Goal: Task Accomplishment & Management: Complete application form

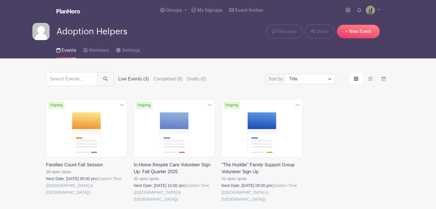
click at [134, 203] on link at bounding box center [134, 203] width 0 height 0
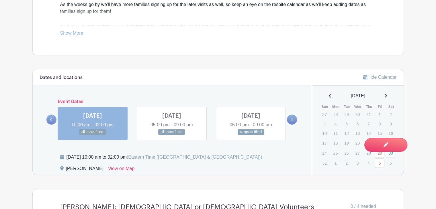
scroll to position [282, 0]
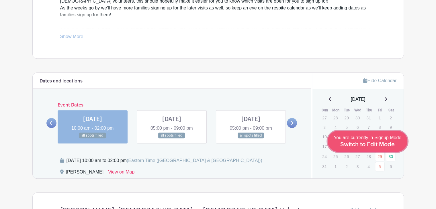
click at [374, 145] on span "Switch to Edit Mode" at bounding box center [367, 145] width 54 height 6
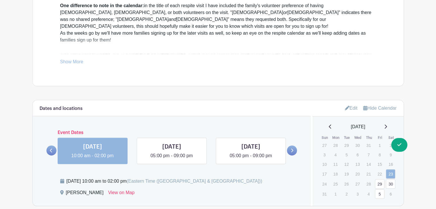
scroll to position [289, 0]
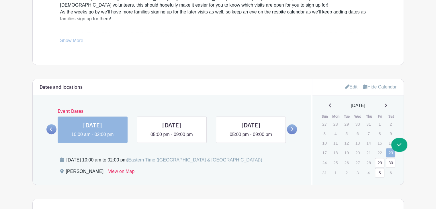
click at [347, 88] on link "Edit" at bounding box center [351, 86] width 13 height 9
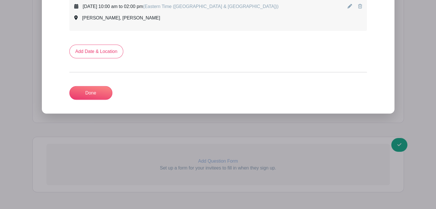
scroll to position [1391, 0]
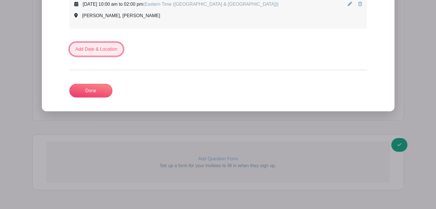
click at [101, 45] on link "Add Date & Location" at bounding box center [96, 49] width 54 height 14
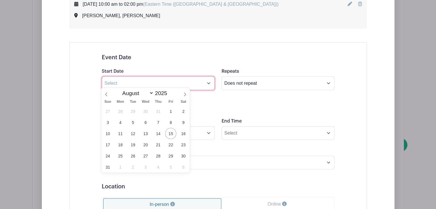
click at [120, 85] on input "text" at bounding box center [158, 84] width 113 height 14
click at [182, 93] on span at bounding box center [185, 93] width 10 height 10
select select "9"
click at [186, 144] on span "25" at bounding box center [183, 144] width 11 height 11
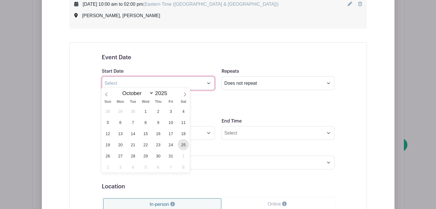
type input "[DATE]"
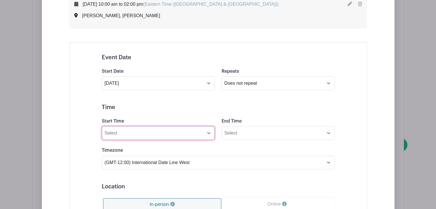
click at [176, 132] on input "Start Time" at bounding box center [158, 133] width 113 height 14
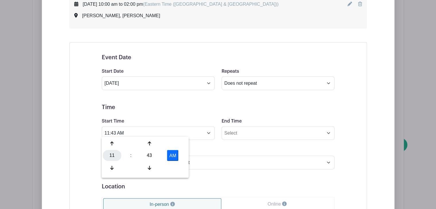
click at [106, 161] on div "11" at bounding box center [112, 155] width 19 height 11
click at [133, 155] on div "05" at bounding box center [133, 155] width 19 height 11
click at [150, 154] on div "43" at bounding box center [149, 155] width 19 height 11
click at [108, 146] on div "00" at bounding box center [112, 143] width 19 height 11
click at [172, 153] on button "AM" at bounding box center [172, 155] width 11 height 11
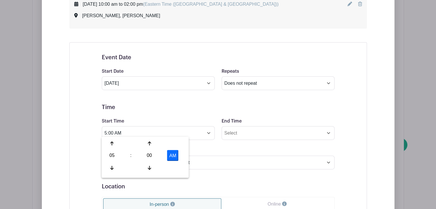
type input "5:00 PM"
click at [243, 128] on input "End Time" at bounding box center [278, 133] width 113 height 14
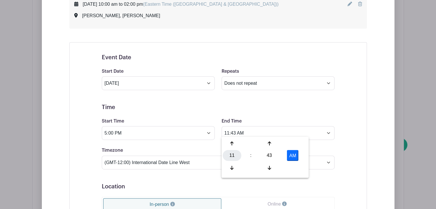
click at [233, 159] on div "11" at bounding box center [232, 155] width 19 height 11
click at [254, 167] on div "09" at bounding box center [253, 168] width 19 height 11
click at [272, 153] on div "43" at bounding box center [269, 155] width 19 height 11
click at [233, 141] on div "00" at bounding box center [232, 143] width 19 height 11
click at [294, 151] on button "AM" at bounding box center [292, 155] width 11 height 11
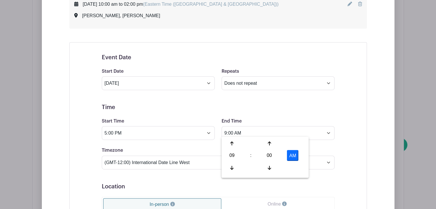
type input "9:00 PM"
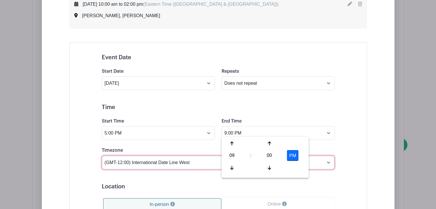
click at [185, 161] on select "(GMT-12:00) International Date Line West (GMT-11:00) [US_STATE] (GMT-11:00) [GE…" at bounding box center [218, 163] width 233 height 14
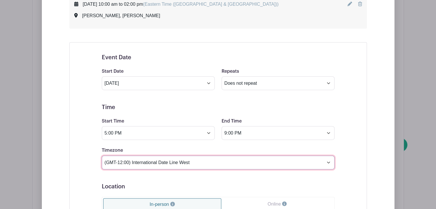
select select "Eastern Time ([GEOGRAPHIC_DATA] & [GEOGRAPHIC_DATA])"
click at [102, 156] on select "(GMT-12:00) International Date Line West (GMT-11:00) [US_STATE] (GMT-11:00) [GE…" at bounding box center [218, 163] width 233 height 14
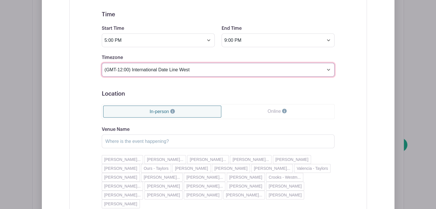
scroll to position [1484, 0]
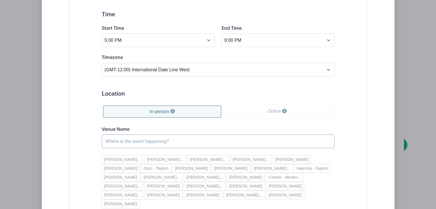
click at [142, 138] on input "Venue Name" at bounding box center [218, 142] width 233 height 14
type input "[PERSON_NAME]"
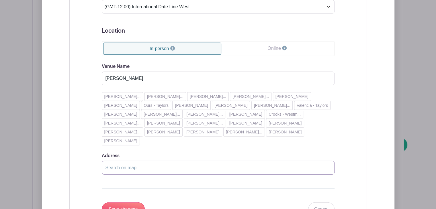
click at [116, 161] on input "Address" at bounding box center [218, 168] width 233 height 14
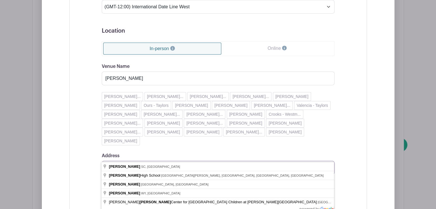
type input "[PERSON_NAME]"
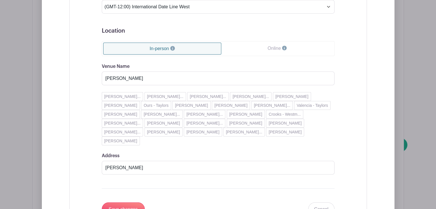
click at [87, 151] on div "Event Date Start Date [DATE] Repeats Does not repeat Daily Weekly Monthly on da…" at bounding box center [218, 57] width 298 height 342
click at [131, 203] on input "Save changes" at bounding box center [123, 210] width 43 height 14
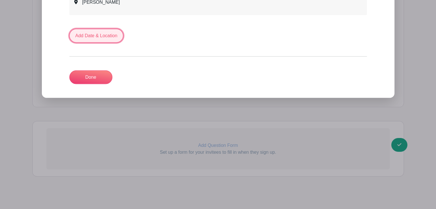
click at [89, 32] on link "Add Date & Location" at bounding box center [96, 36] width 54 height 14
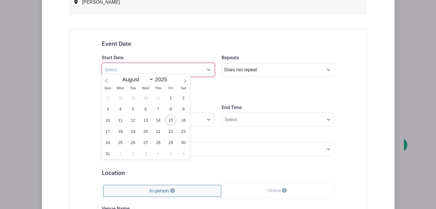
click at [126, 66] on input "text" at bounding box center [158, 70] width 113 height 14
click at [185, 81] on icon at bounding box center [185, 81] width 4 height 4
select select "10"
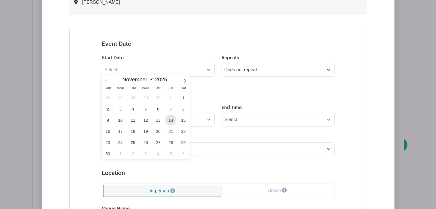
click at [174, 123] on span "14" at bounding box center [170, 120] width 11 height 11
type input "[DATE]"
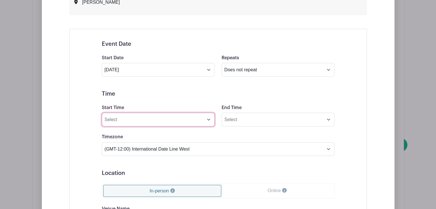
click at [205, 116] on input "Start Time" at bounding box center [158, 120] width 113 height 14
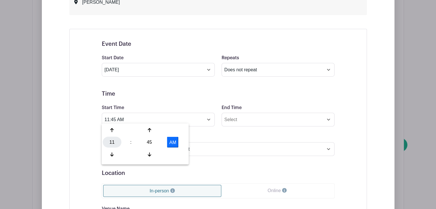
click at [115, 142] on div "11" at bounding box center [112, 142] width 19 height 11
click at [130, 143] on div "05" at bounding box center [133, 142] width 19 height 11
click at [149, 143] on div "45" at bounding box center [149, 142] width 19 height 11
click at [111, 133] on div "00" at bounding box center [112, 130] width 19 height 11
click at [170, 142] on button "AM" at bounding box center [172, 142] width 11 height 11
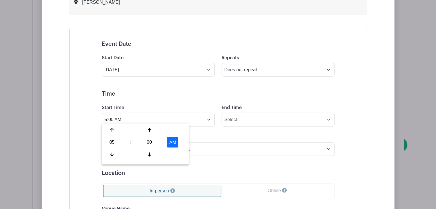
type input "5:00 PM"
click at [237, 121] on input "End Time" at bounding box center [278, 120] width 113 height 14
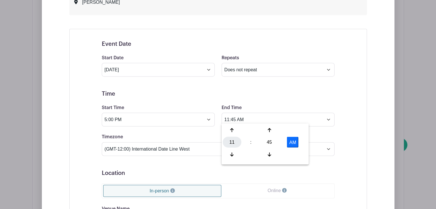
click at [232, 142] on div "11" at bounding box center [232, 142] width 19 height 11
click at [252, 151] on div "09" at bounding box center [253, 154] width 19 height 11
click at [268, 142] on div "45" at bounding box center [269, 142] width 19 height 11
click at [228, 128] on div "00" at bounding box center [232, 130] width 19 height 11
click at [289, 140] on button "AM" at bounding box center [292, 142] width 11 height 11
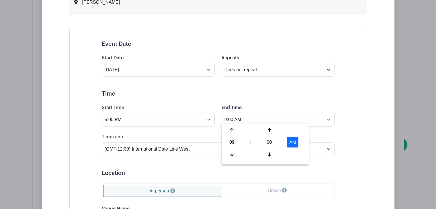
type input "9:00 PM"
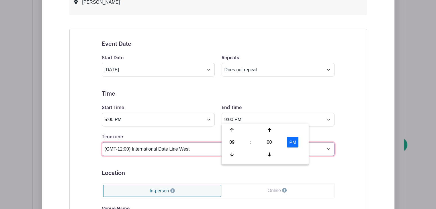
click at [189, 147] on select "(GMT-12:00) International Date Line West (GMT-11:00) [US_STATE] (GMT-11:00) [GE…" at bounding box center [218, 149] width 233 height 14
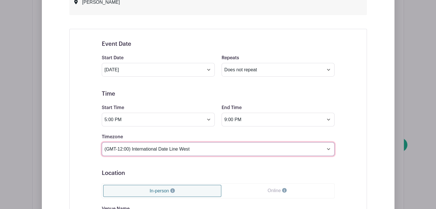
select select "Eastern Time ([GEOGRAPHIC_DATA] & [GEOGRAPHIC_DATA])"
click at [102, 142] on select "(GMT-12:00) International Date Line West (GMT-11:00) [US_STATE] (GMT-11:00) [GE…" at bounding box center [218, 149] width 233 height 14
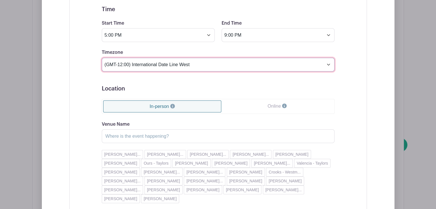
scroll to position [1526, 0]
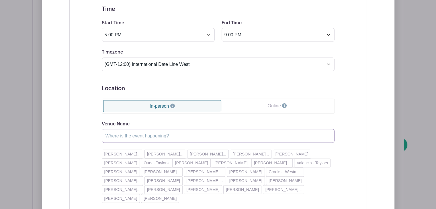
click at [138, 132] on input "Venue Name" at bounding box center [218, 136] width 233 height 14
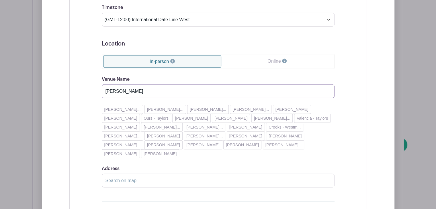
scroll to position [1578, 0]
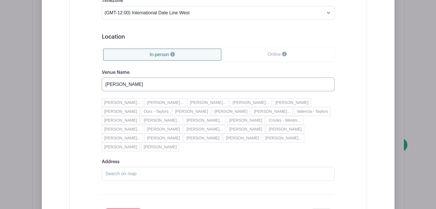
type input "[PERSON_NAME]"
click at [113, 167] on input "Address" at bounding box center [218, 174] width 233 height 14
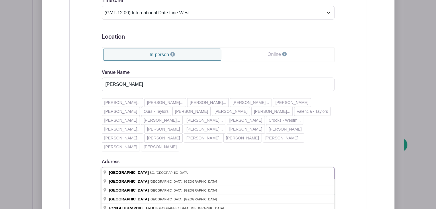
type input "[GEOGRAPHIC_DATA]"
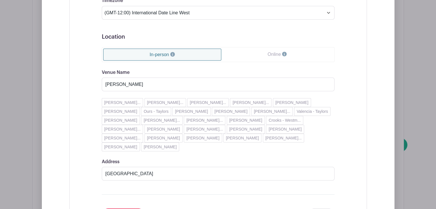
click at [84, 151] on div "Event Date Start Date [DATE] Repeats Does not repeat Daily Weekly Monthly on da…" at bounding box center [218, 64] width 298 height 342
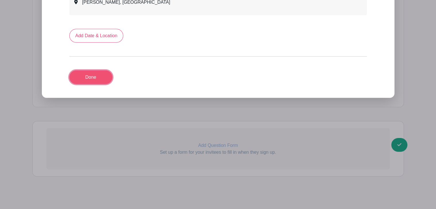
click at [92, 73] on link "Done" at bounding box center [90, 78] width 43 height 14
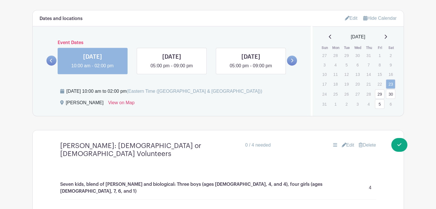
scroll to position [356, 0]
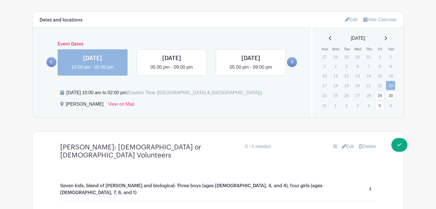
click at [387, 37] on icon at bounding box center [386, 38] width 2 height 4
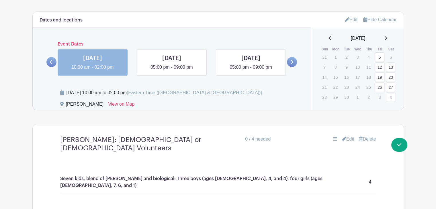
click at [387, 37] on div "[DATE]" at bounding box center [357, 38] width 77 height 7
click at [387, 38] on icon at bounding box center [385, 38] width 3 height 5
click at [391, 87] on link "25" at bounding box center [390, 87] width 9 height 9
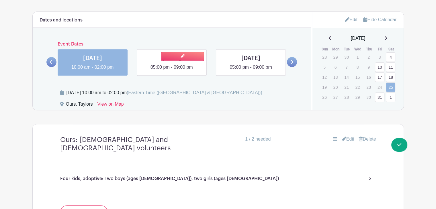
click at [172, 71] on link at bounding box center [172, 71] width 0 height 0
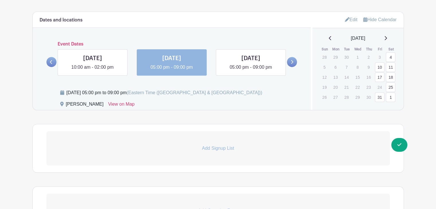
click at [159, 152] on p "Add Signup List" at bounding box center [217, 148] width 343 height 7
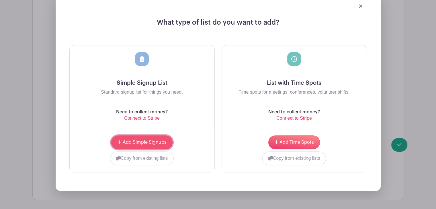
click at [150, 141] on span "Add Simple Signups" at bounding box center [145, 142] width 44 height 5
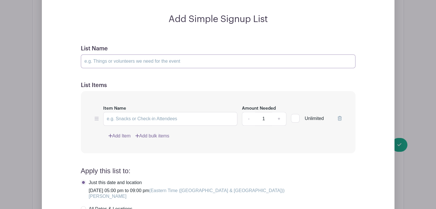
click at [101, 60] on input "List Name" at bounding box center [218, 61] width 275 height 14
type input "[PERSON_NAME]: [DEMOGRAPHIC_DATA] or [DEMOGRAPHIC_DATA] volunteers"
click at [114, 112] on input "Item Name" at bounding box center [170, 119] width 134 height 14
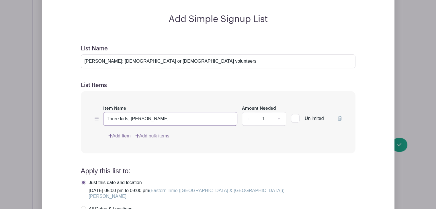
type input "Three kids, [PERSON_NAME]:"
click at [278, 117] on link "+" at bounding box center [279, 119] width 14 height 14
type input "2"
click at [163, 121] on input "Three kids, [PERSON_NAME]:" at bounding box center [170, 119] width 134 height 14
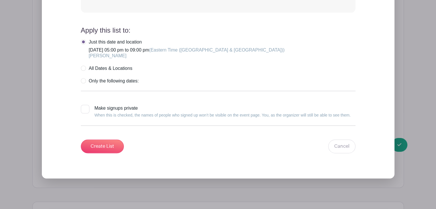
scroll to position [697, 0]
type input "Three kids, [PERSON_NAME]: two boys (ages [DEMOGRAPHIC_DATA]), one girl (age [D…"
click at [108, 145] on input "Create List" at bounding box center [102, 146] width 43 height 14
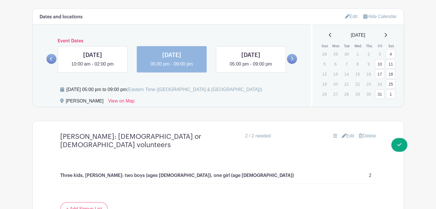
scroll to position [360, 0]
click at [387, 34] on icon at bounding box center [386, 35] width 2 height 4
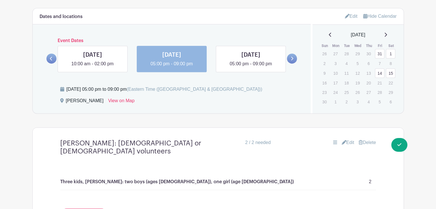
click at [379, 75] on link "14" at bounding box center [379, 73] width 9 height 9
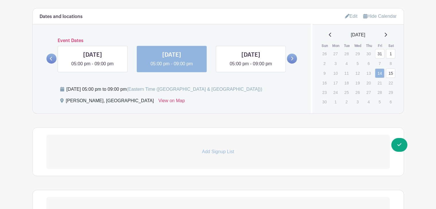
click at [187, 158] on link "Add Signup List" at bounding box center [217, 152] width 343 height 34
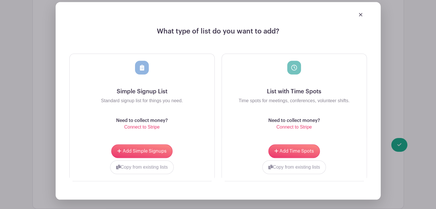
scroll to position [509, 0]
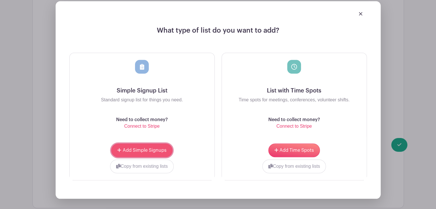
click at [160, 156] on button "Add Simple Signups" at bounding box center [141, 151] width 61 height 14
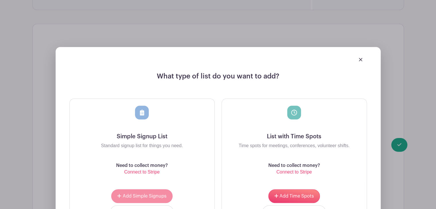
scroll to position [555, 0]
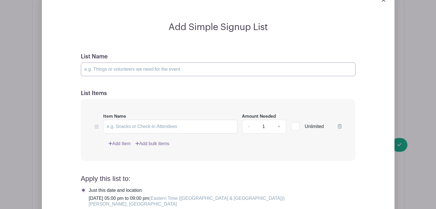
click at [104, 67] on input "List Name" at bounding box center [218, 69] width 275 height 14
type input "[PERSON_NAME]: [DEMOGRAPHIC_DATA] volunteers"
click at [118, 125] on input "Item Name" at bounding box center [170, 127] width 134 height 14
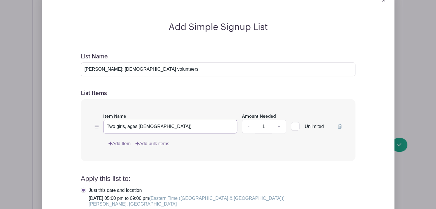
click at [127, 128] on input "Two girls, ages [DEMOGRAPHIC_DATA])" at bounding box center [170, 127] width 134 height 14
drag, startPoint x: 170, startPoint y: 128, endPoint x: 152, endPoint y: 127, distance: 17.3
click at [152, 127] on input "Two girls, [PERSON_NAME]: ages [DEMOGRAPHIC_DATA])" at bounding box center [170, 127] width 134 height 14
type input "Two girls, [PERSON_NAME]: ages [DEMOGRAPHIC_DATA]"
click at [278, 127] on link "+" at bounding box center [279, 127] width 14 height 14
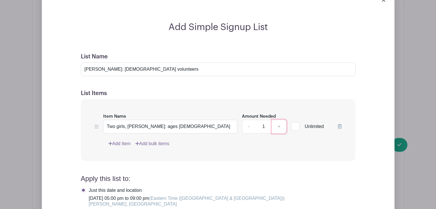
type input "2"
click at [183, 129] on input "Two girls, [PERSON_NAME]: ages [DEMOGRAPHIC_DATA]" at bounding box center [170, 127] width 134 height 14
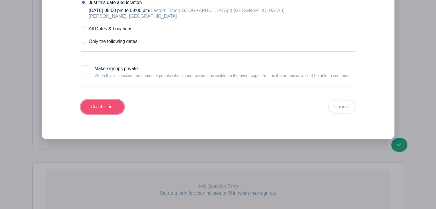
click at [101, 108] on input "Create List" at bounding box center [102, 107] width 43 height 14
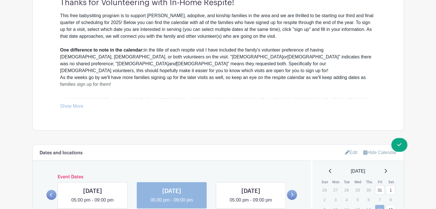
scroll to position [183, 0]
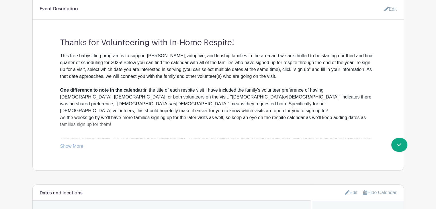
click at [315, 54] on div "This free babysitting program is to support [PERSON_NAME], adoptive, and kinshi…" at bounding box center [218, 100] width 316 height 96
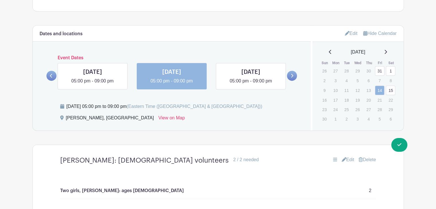
scroll to position [344, 0]
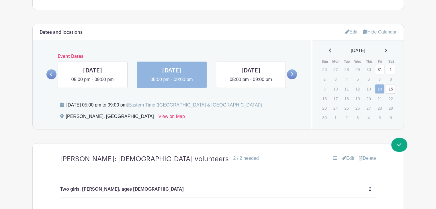
click at [350, 31] on link "Edit" at bounding box center [351, 31] width 13 height 9
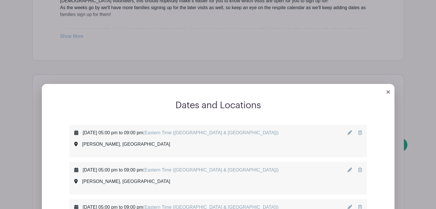
scroll to position [293, 0]
click at [389, 91] on img at bounding box center [387, 91] width 3 height 3
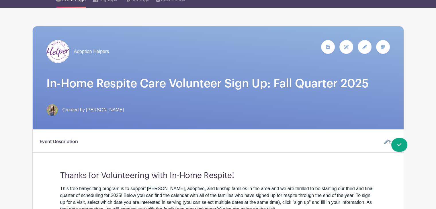
scroll to position [41, 0]
